Goal: Task Accomplishment & Management: Manage account settings

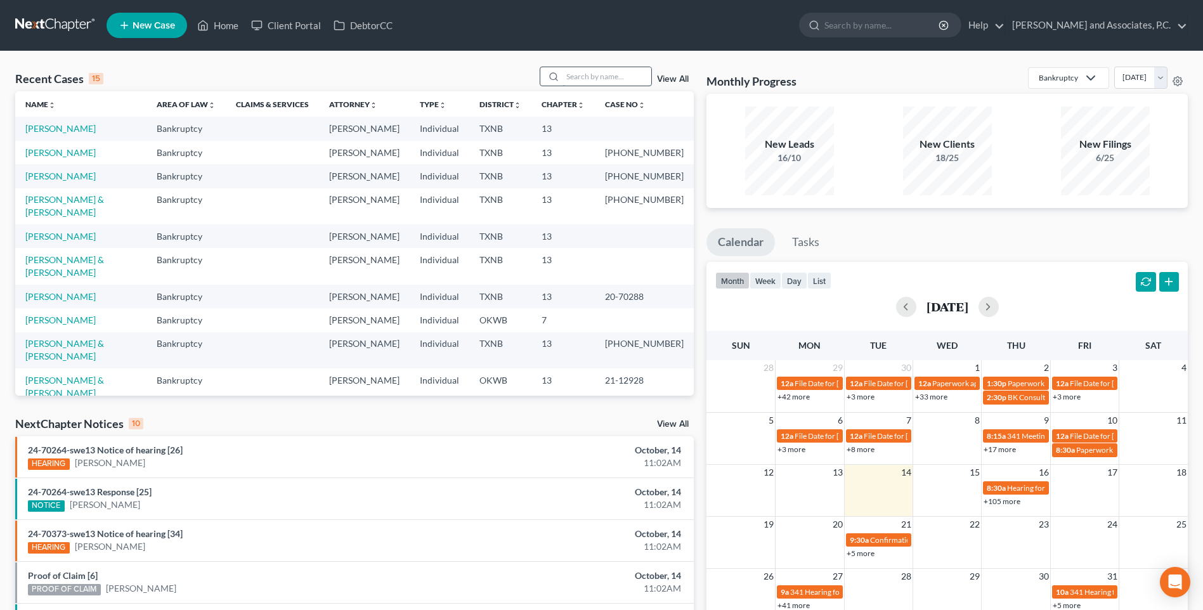
click at [571, 77] on input "search" at bounding box center [606, 76] width 89 height 18
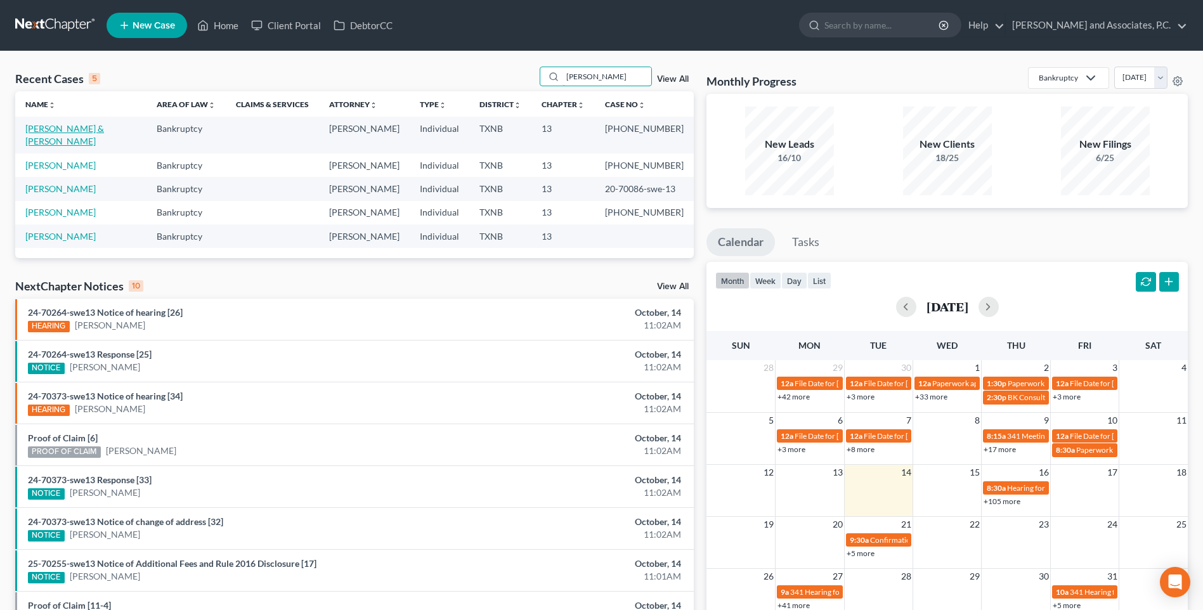
type input "[PERSON_NAME]"
click at [103, 129] on link "[PERSON_NAME] & [PERSON_NAME]" at bounding box center [64, 134] width 79 height 23
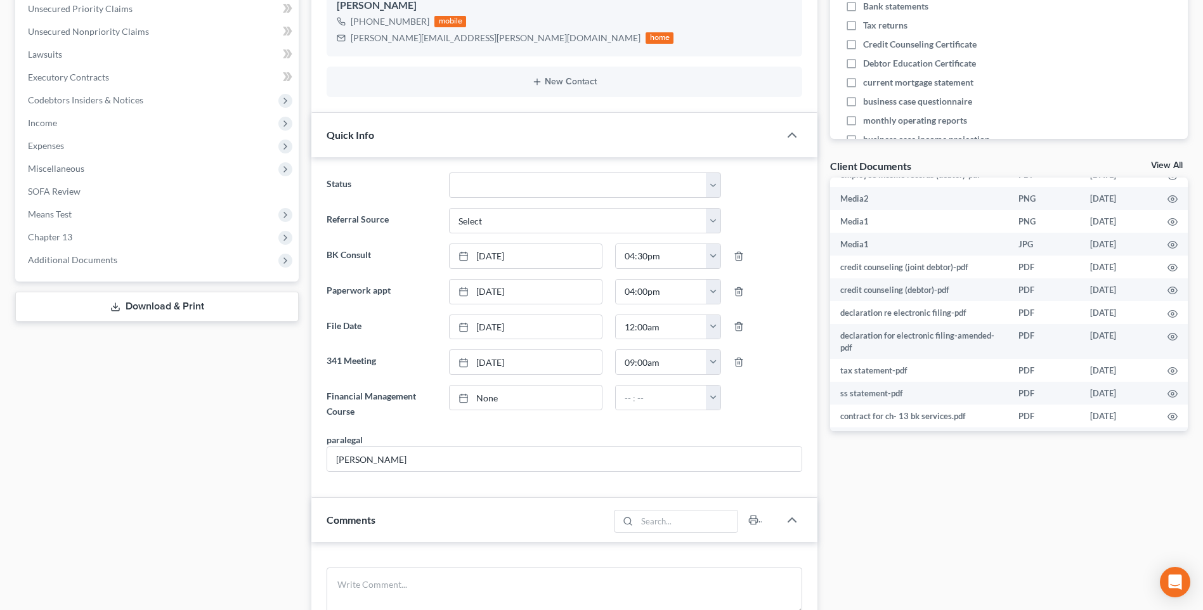
scroll to position [824, 0]
click at [480, 398] on link "None" at bounding box center [526, 398] width 152 height 24
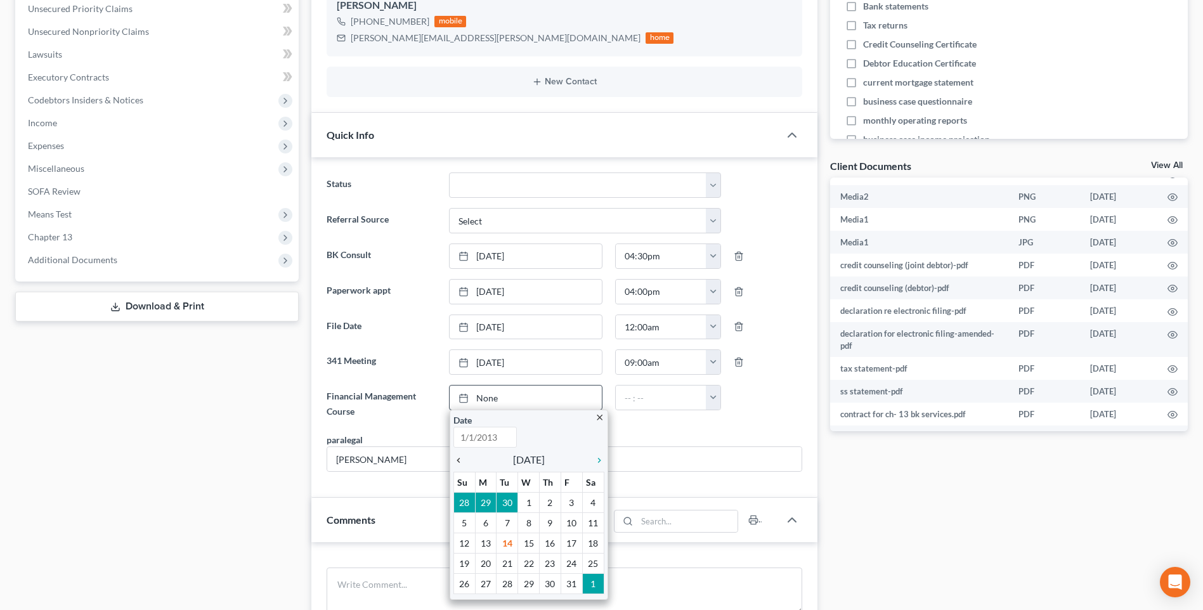
click at [458, 457] on icon "chevron_left" at bounding box center [461, 460] width 16 height 10
type input "[DATE]"
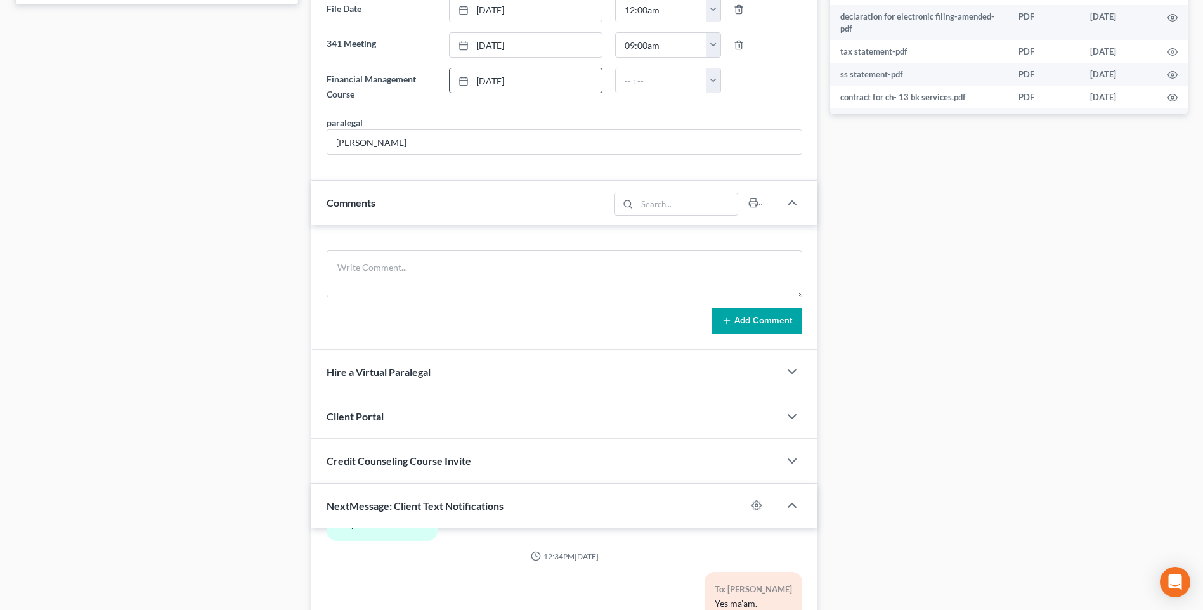
scroll to position [698, 0]
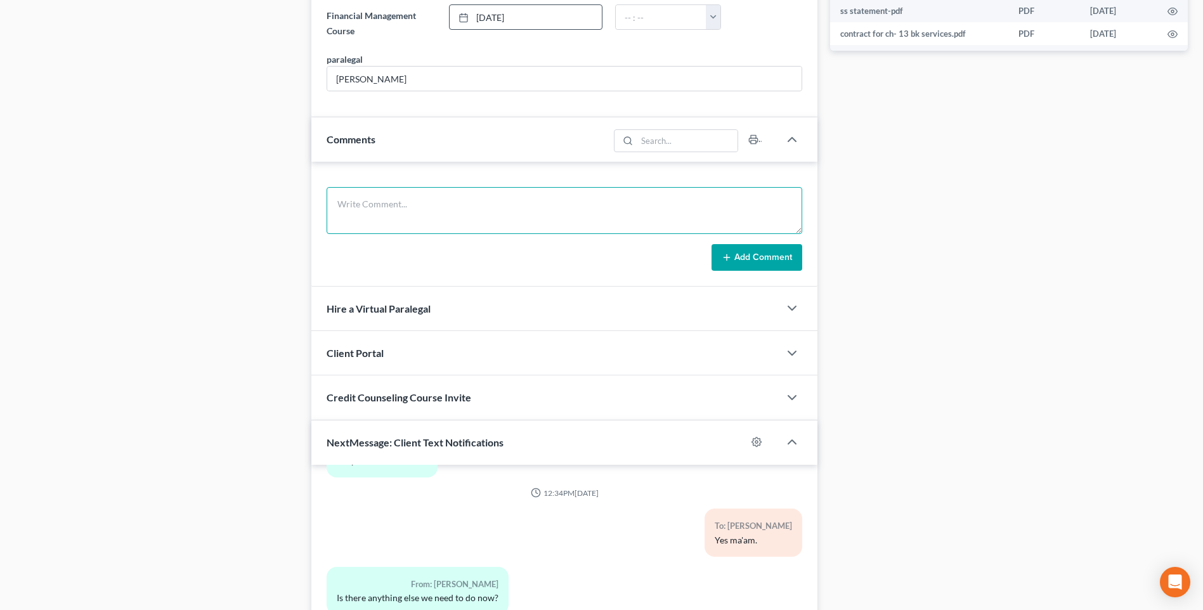
click at [394, 213] on textarea at bounding box center [565, 210] width 476 height 47
type textarea "[DATE] uploaded required documents and sent to the trustee. MC"
click at [742, 262] on button "Add Comment" at bounding box center [756, 257] width 91 height 27
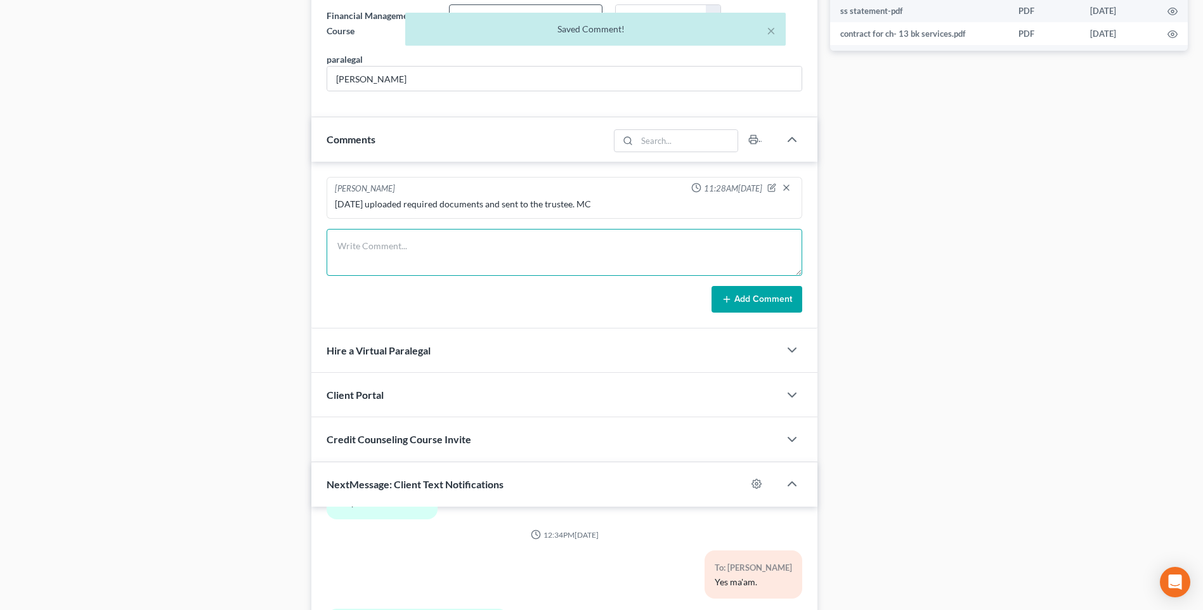
click at [353, 261] on textarea at bounding box center [565, 252] width 476 height 47
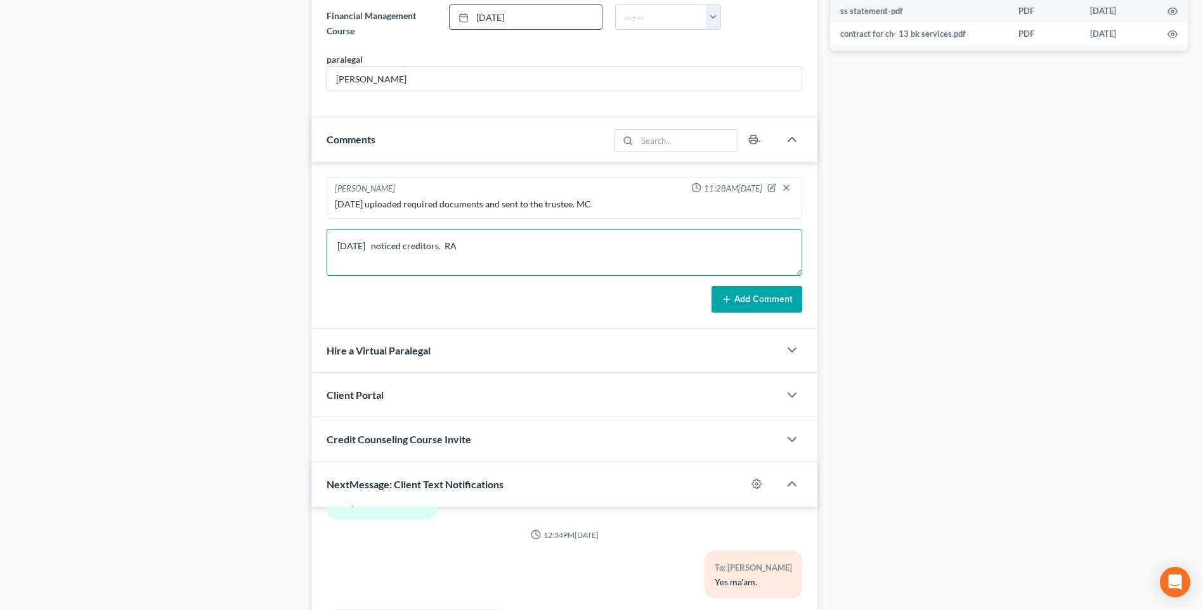
type textarea "[DATE] noticed creditors. RA"
click at [744, 304] on button "Add Comment" at bounding box center [756, 299] width 91 height 27
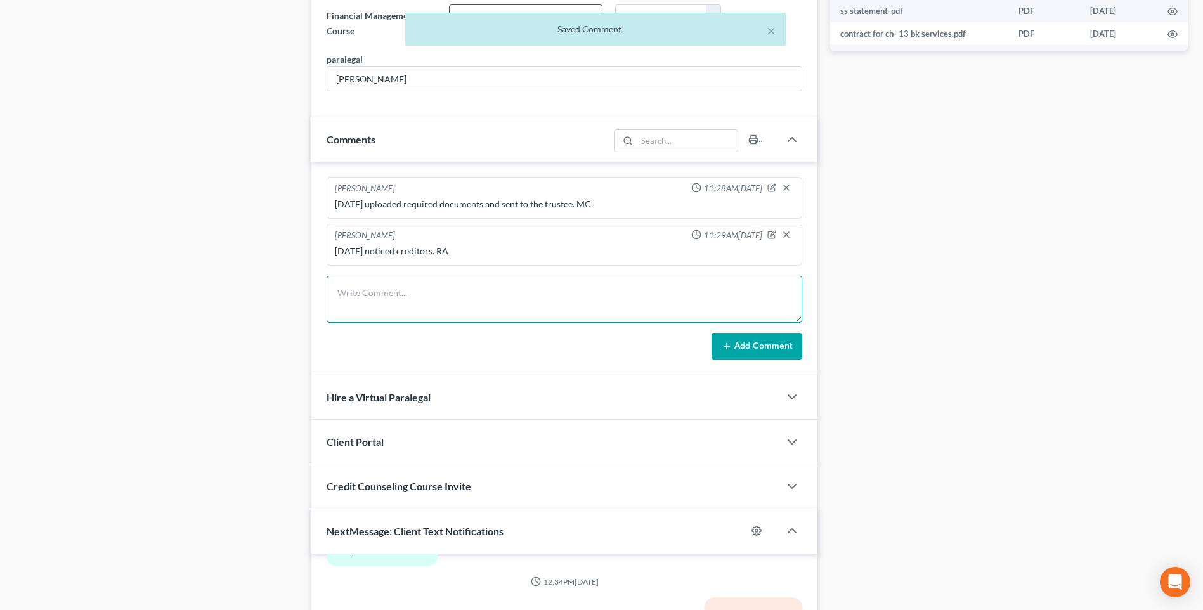
click at [393, 301] on textarea at bounding box center [565, 299] width 476 height 47
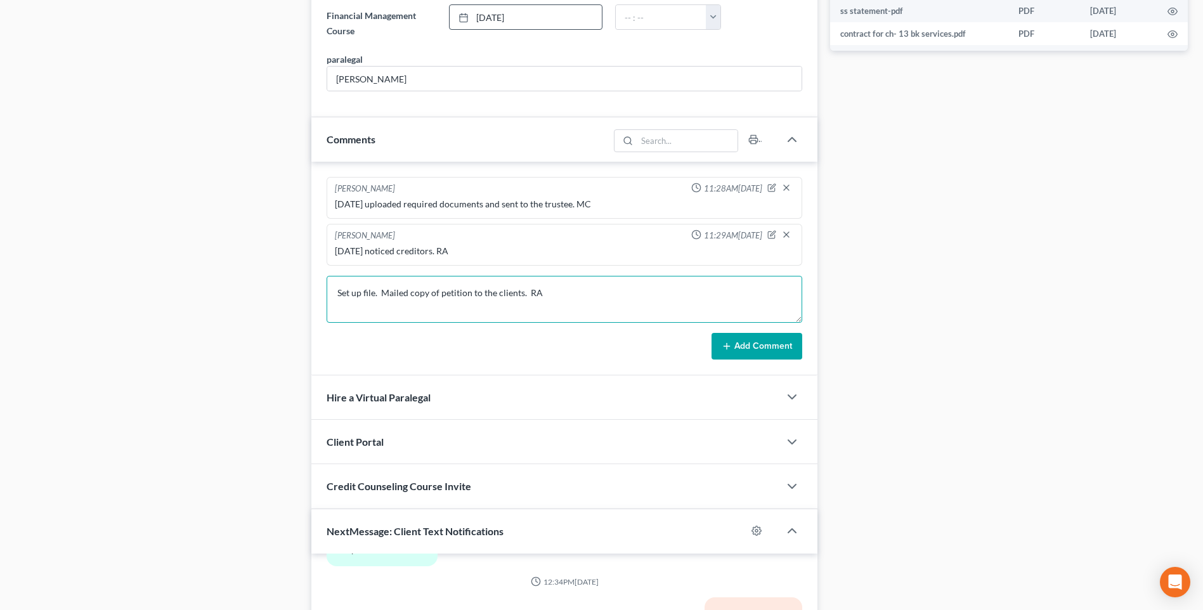
type textarea "Set up file. Mailed copy of petition to the clients. RA"
click at [774, 351] on button "Add Comment" at bounding box center [756, 346] width 91 height 27
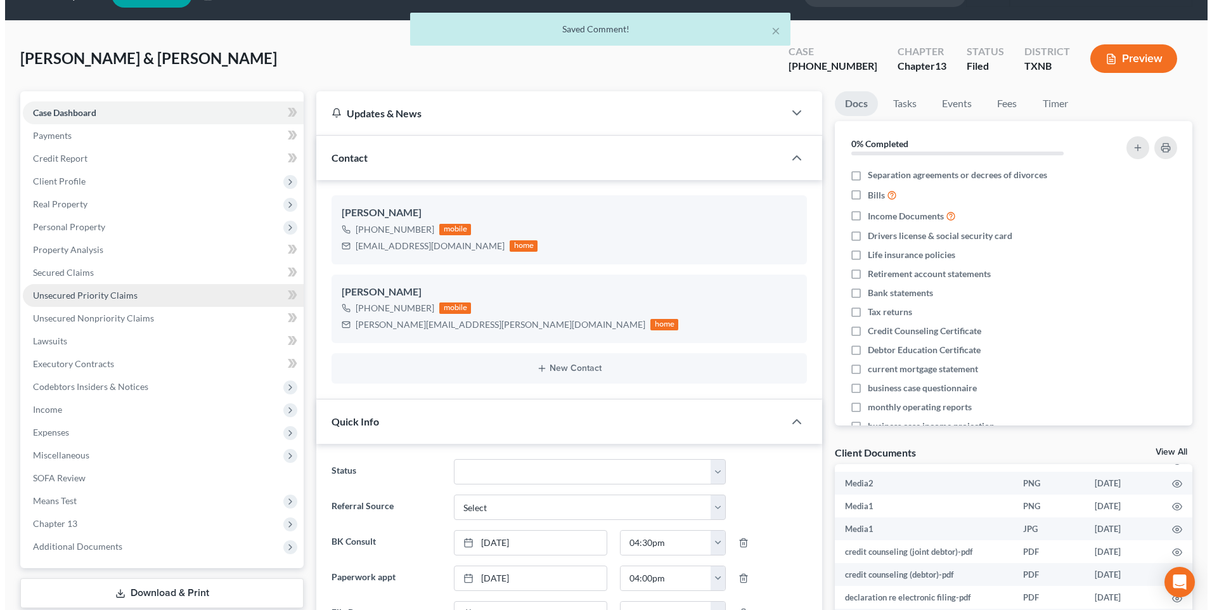
scroll to position [0, 0]
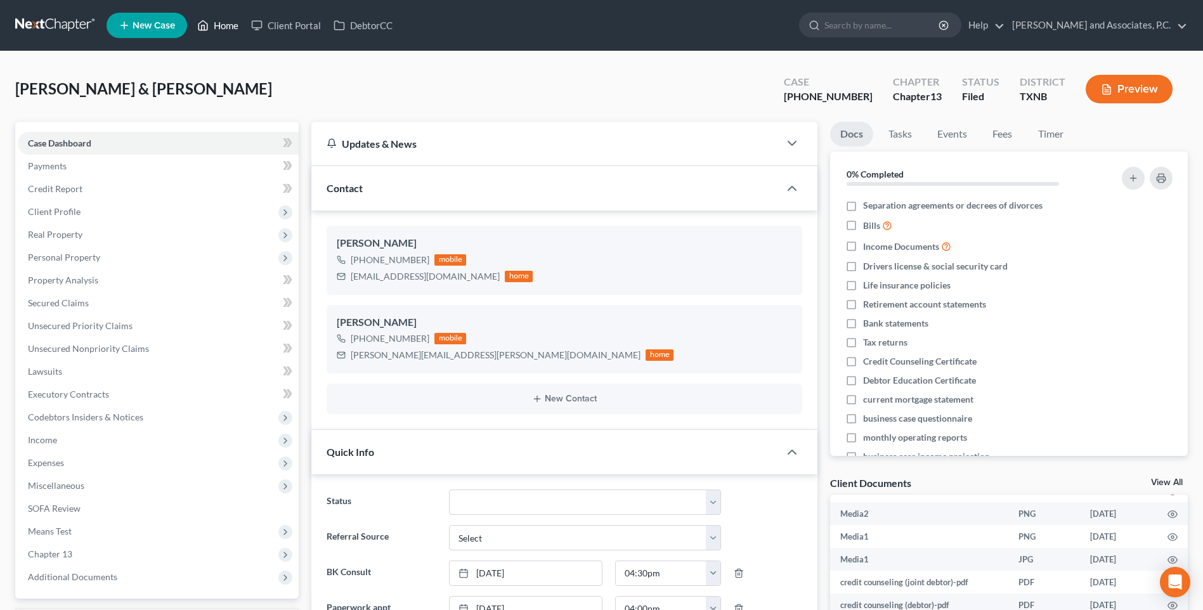
click at [222, 28] on link "Home" at bounding box center [218, 25] width 54 height 23
